Goal: Task Accomplishment & Management: Complete application form

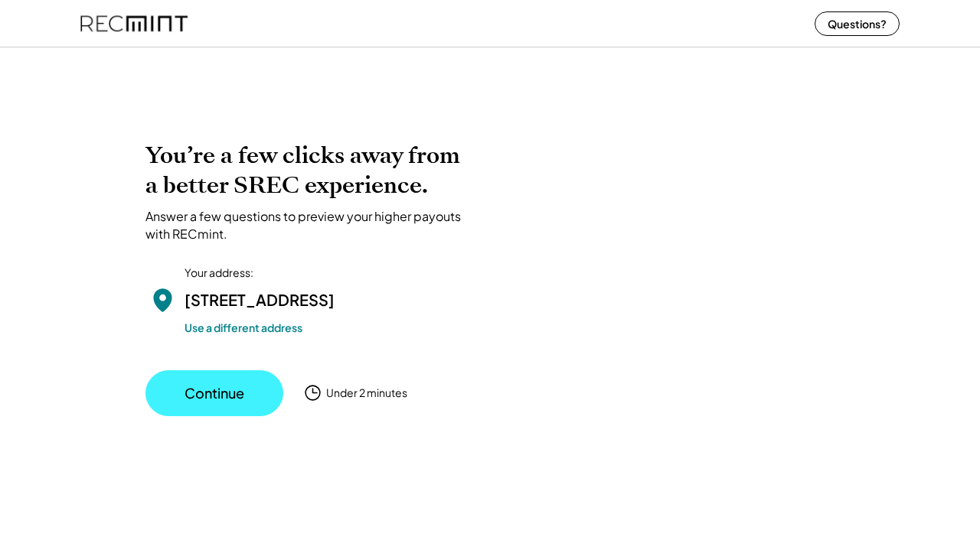
click at [231, 398] on button "Continue" at bounding box center [214, 393] width 138 height 46
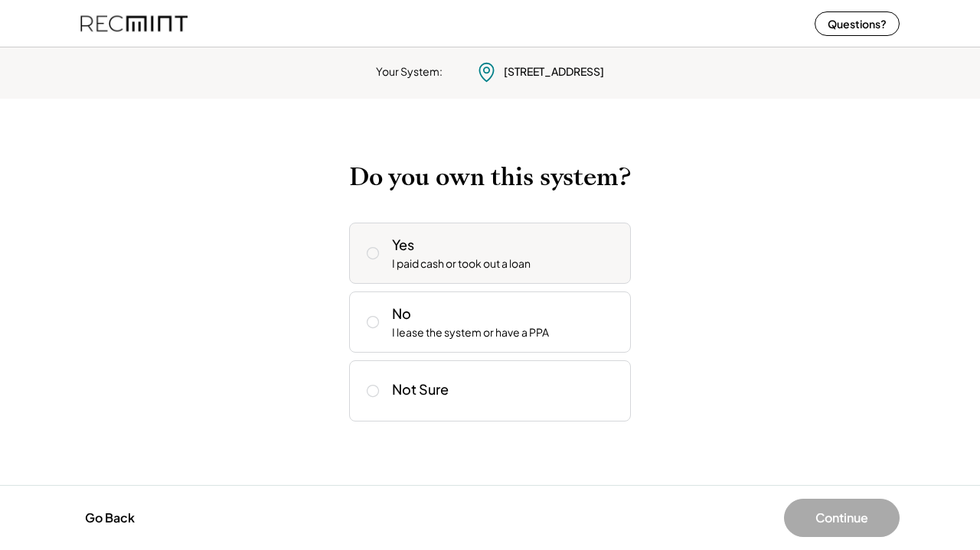
click at [370, 252] on icon at bounding box center [372, 253] width 15 height 15
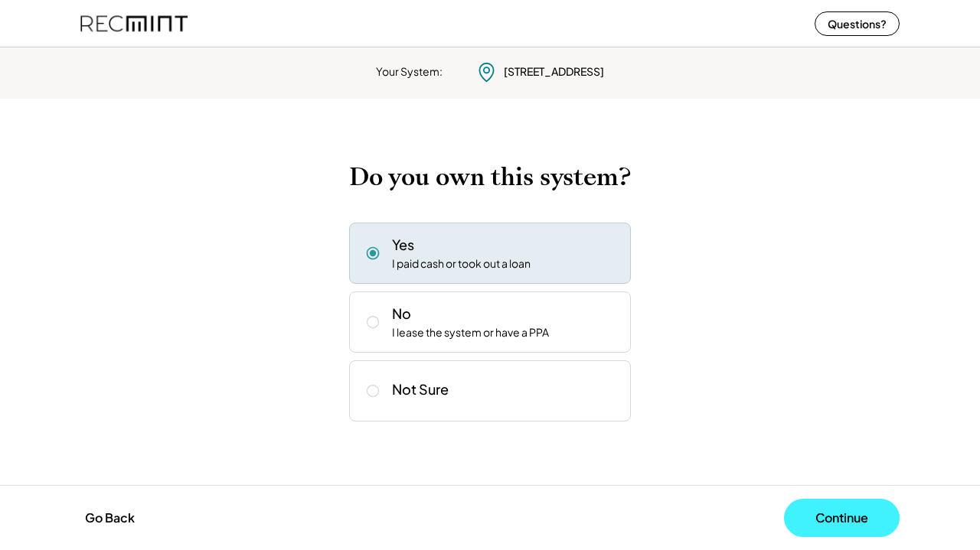
click at [854, 508] on button "Continue" at bounding box center [842, 518] width 116 height 38
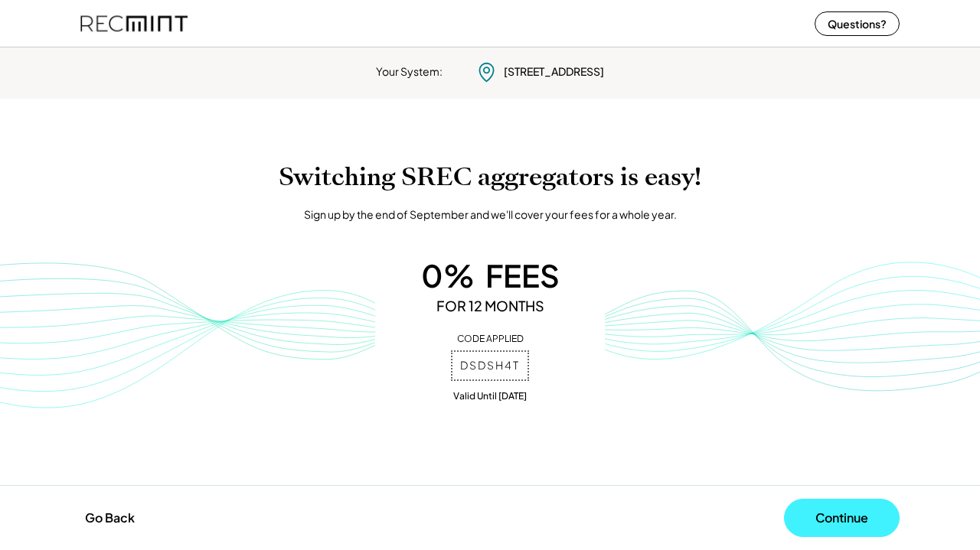
click at [834, 513] on button "Continue" at bounding box center [842, 518] width 116 height 38
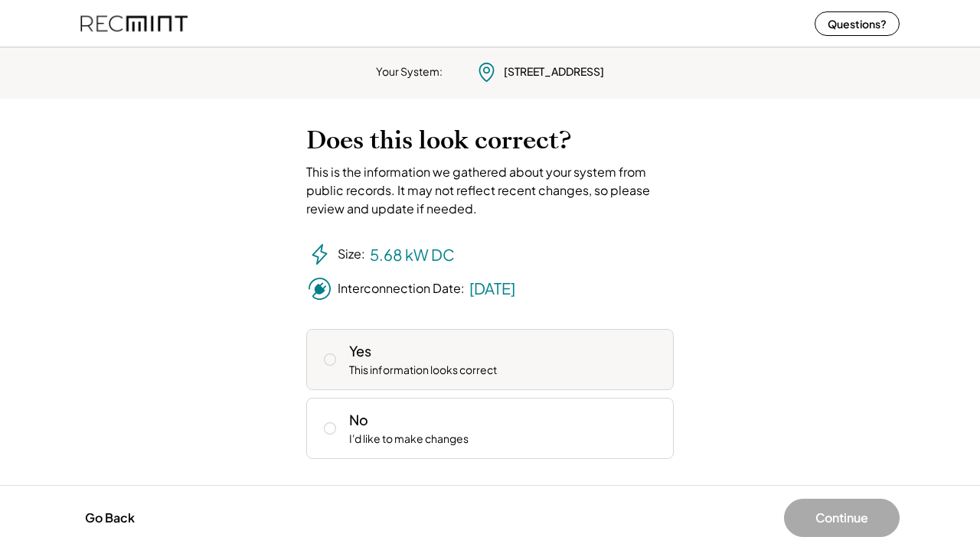
click at [338, 355] on button at bounding box center [329, 359] width 23 height 23
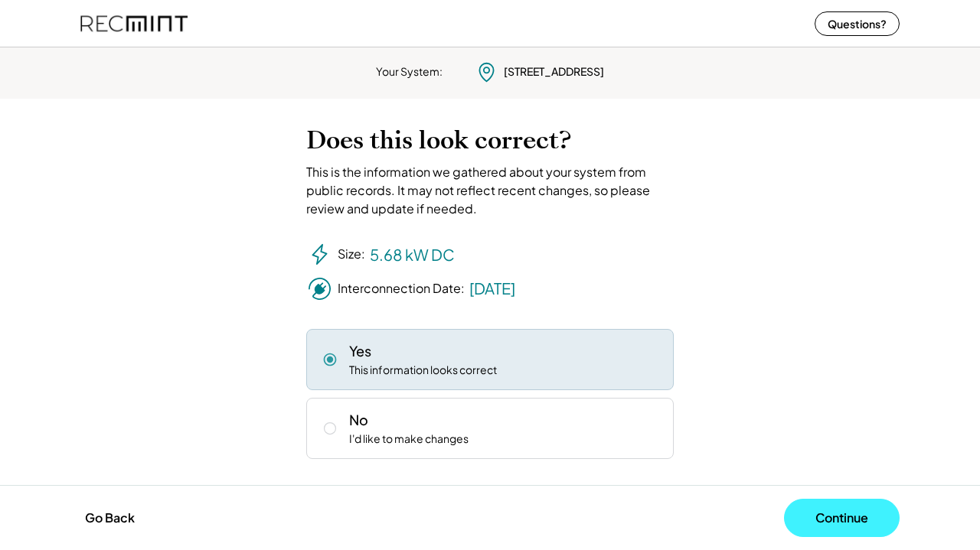
click at [861, 512] on button "Continue" at bounding box center [842, 518] width 116 height 38
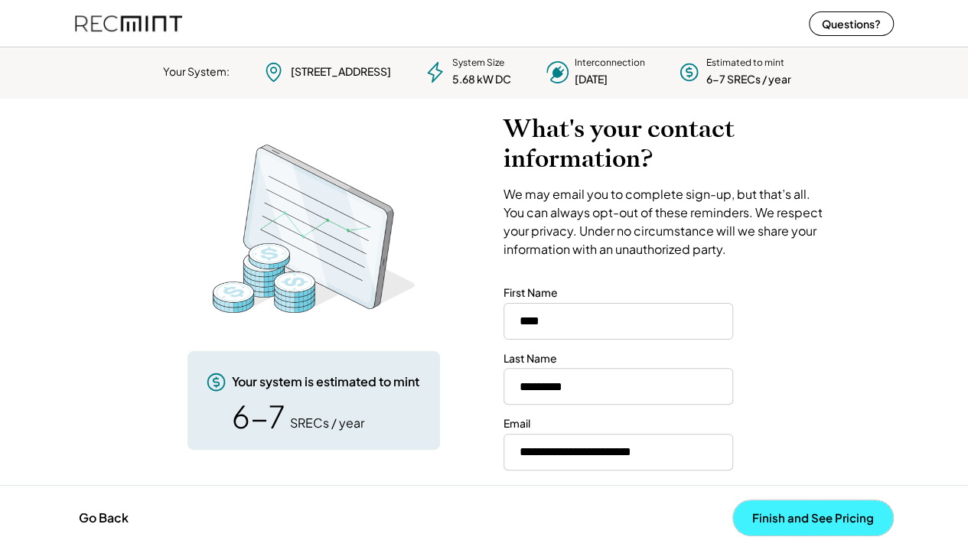
click at [789, 514] on button "Finish and See Pricing" at bounding box center [813, 517] width 160 height 35
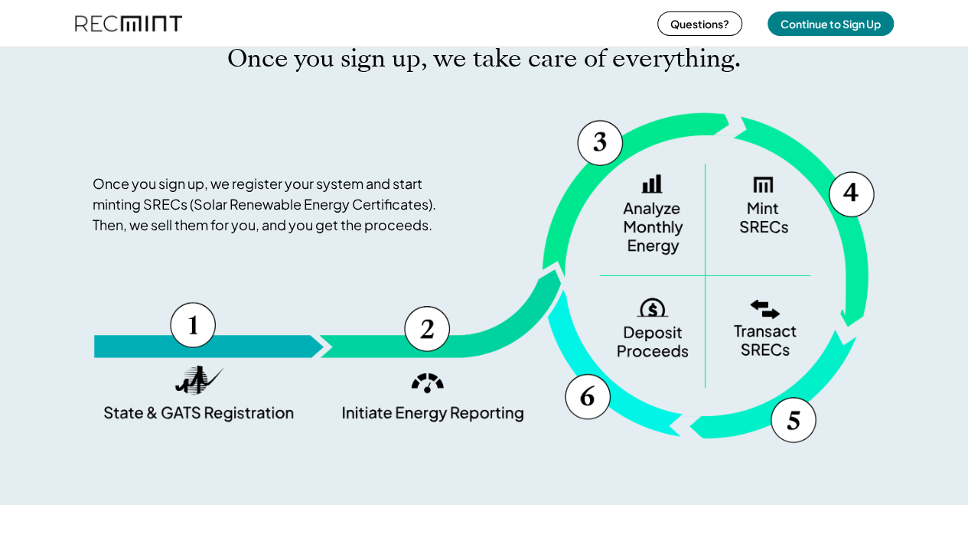
scroll to position [1071, 0]
